Goal: Transaction & Acquisition: Purchase product/service

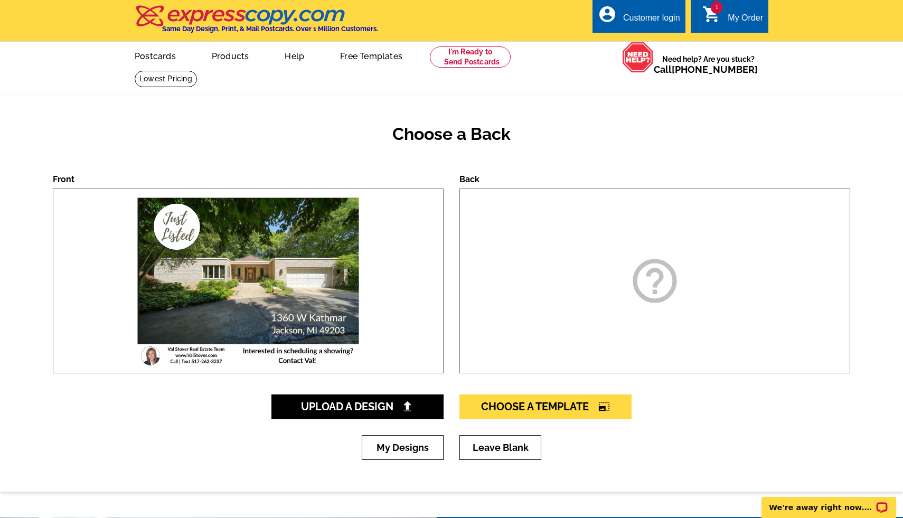
click at [649, 281] on icon "help_outline" at bounding box center [654, 281] width 53 height 53
click at [424, 399] on link "Upload A Design" at bounding box center [357, 406] width 172 height 25
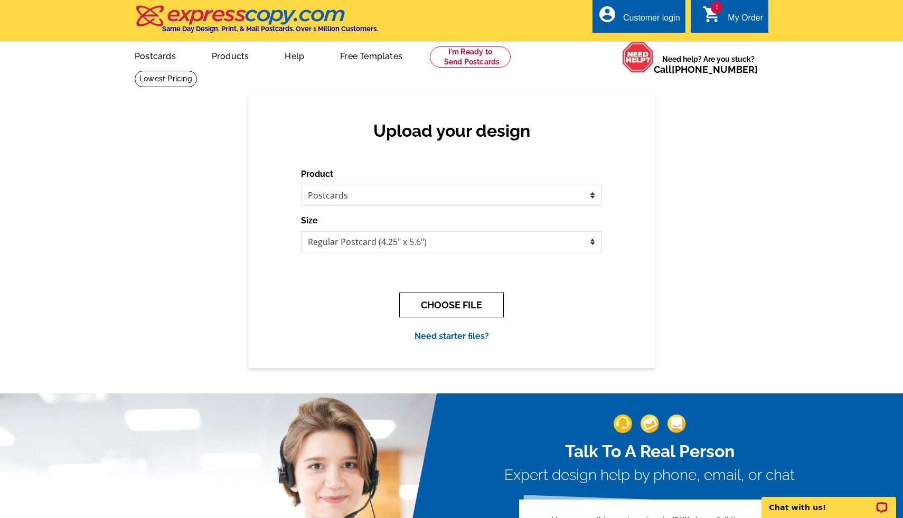
click at [466, 305] on button "CHOOSE FILE" at bounding box center [451, 305] width 105 height 25
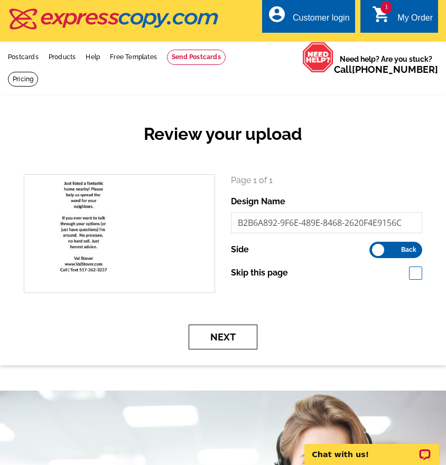
click at [233, 333] on button "Next" at bounding box center [223, 337] width 69 height 25
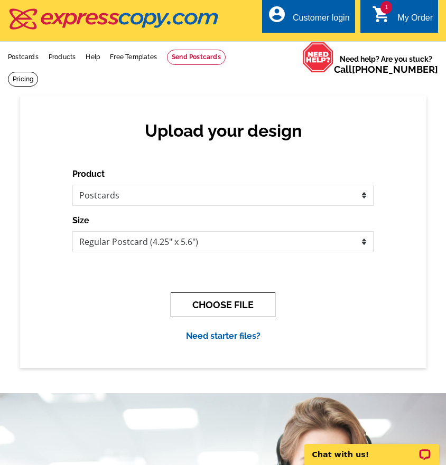
click at [261, 307] on button "CHOOSE FILE" at bounding box center [223, 305] width 105 height 25
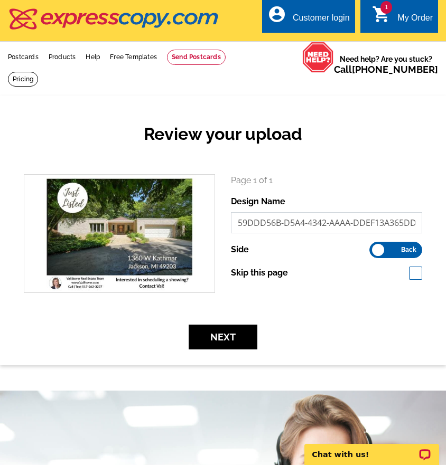
click at [294, 227] on input "59DDD56B-D5A4-4342-AAAA-DDEF13A365DD_1_105_c" at bounding box center [326, 222] width 191 height 21
click at [377, 251] on label "Front Back" at bounding box center [395, 250] width 53 height 16
click at [374, 247] on input "Front Back" at bounding box center [374, 247] width 0 height 0
click at [382, 223] on input "59DDD56B-D5A4-4342-AAAA-DDEF13A365DD_1_105_c" at bounding box center [326, 222] width 191 height 21
click at [415, 221] on input "59DDD56B-D5A4-4342-AAAA-DDEF13A365DD_1_105_c" at bounding box center [326, 222] width 191 height 21
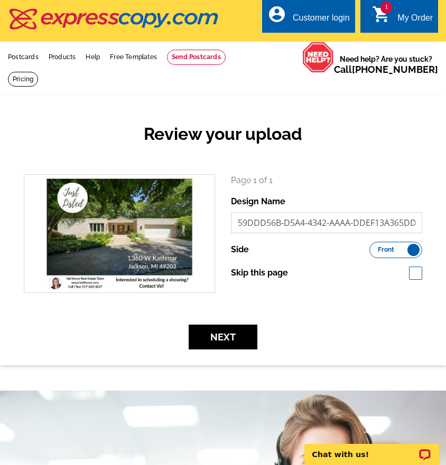
click at [419, 222] on input "59DDD56B-D5A4-4342-AAAA-DDEF13A365DD_1_105_c" at bounding box center [326, 222] width 191 height 21
click at [418, 220] on input "59DDD56B-D5A4-4342-AAAA-DDEF13A365DD_1_105_c" at bounding box center [326, 222] width 191 height 21
type input "5"
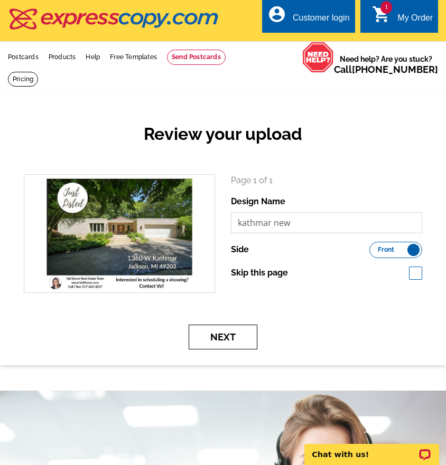
type input "kathmar new"
click at [246, 329] on button "Next" at bounding box center [223, 337] width 69 height 25
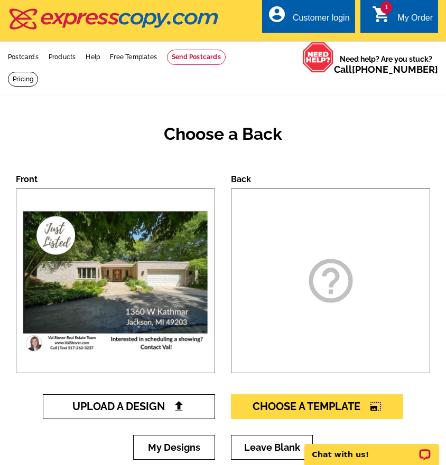
click at [174, 406] on img at bounding box center [178, 406] width 11 height 11
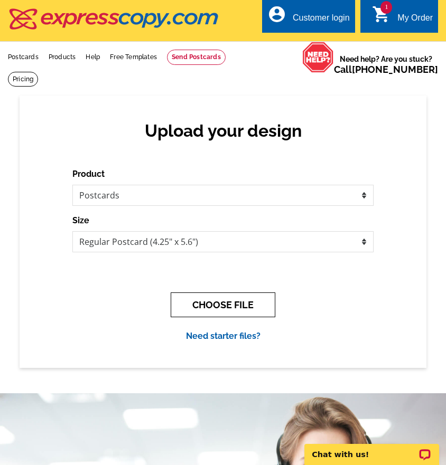
click at [238, 299] on button "CHOOSE FILE" at bounding box center [223, 305] width 105 height 25
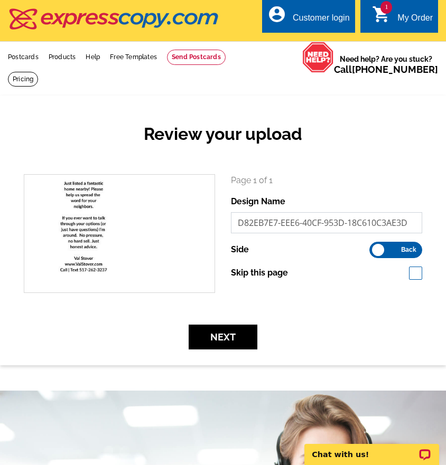
click at [408, 221] on input "D82EB7E7-EEE6-40CF-953D-18C610C3AE3D" at bounding box center [326, 222] width 191 height 21
type input "D"
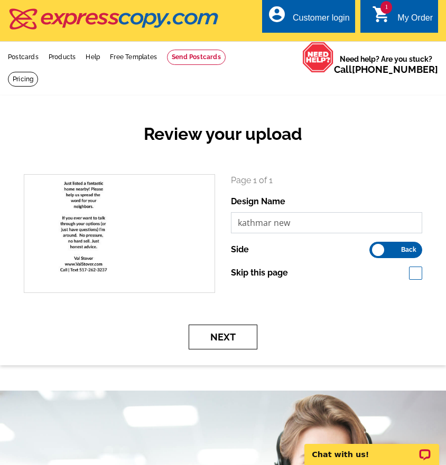
type input "kathmar new"
click at [231, 333] on button "Next" at bounding box center [223, 337] width 69 height 25
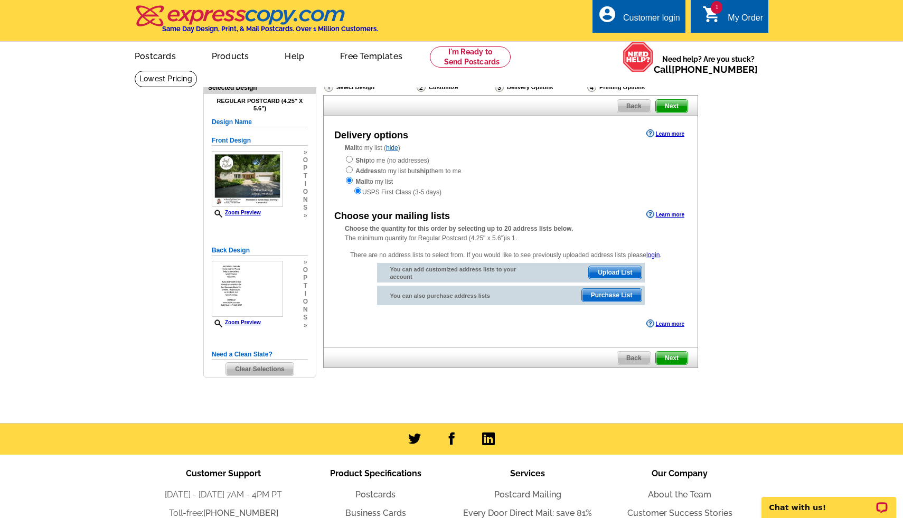
click at [445, 102] on span "Next" at bounding box center [672, 106] width 32 height 13
